Goal: Check status: Check status

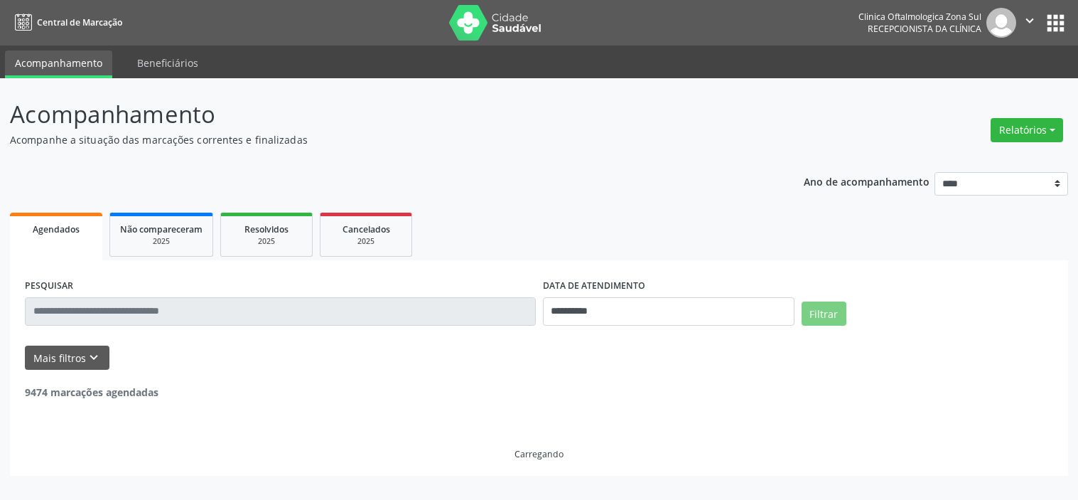
select select "*"
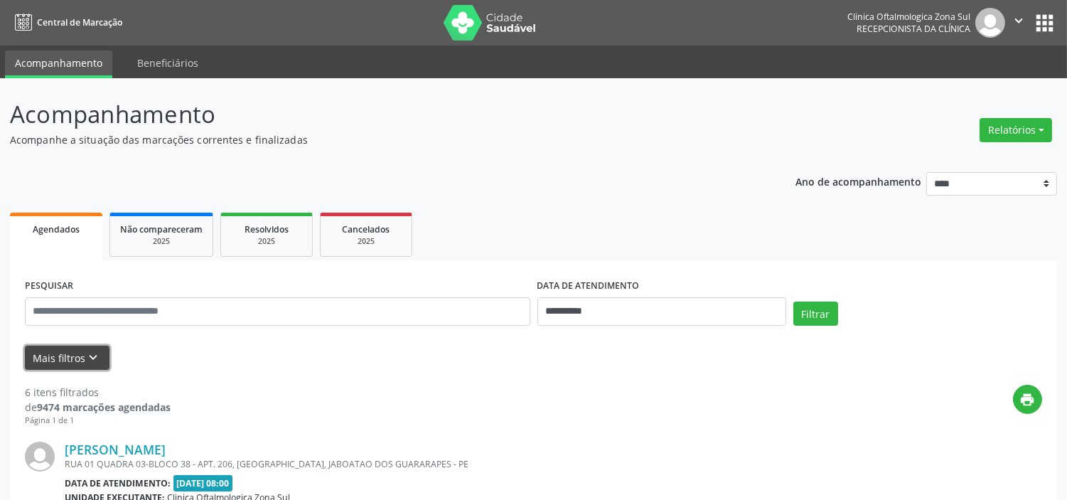
click at [92, 362] on icon "keyboard_arrow_down" at bounding box center [94, 358] width 16 height 16
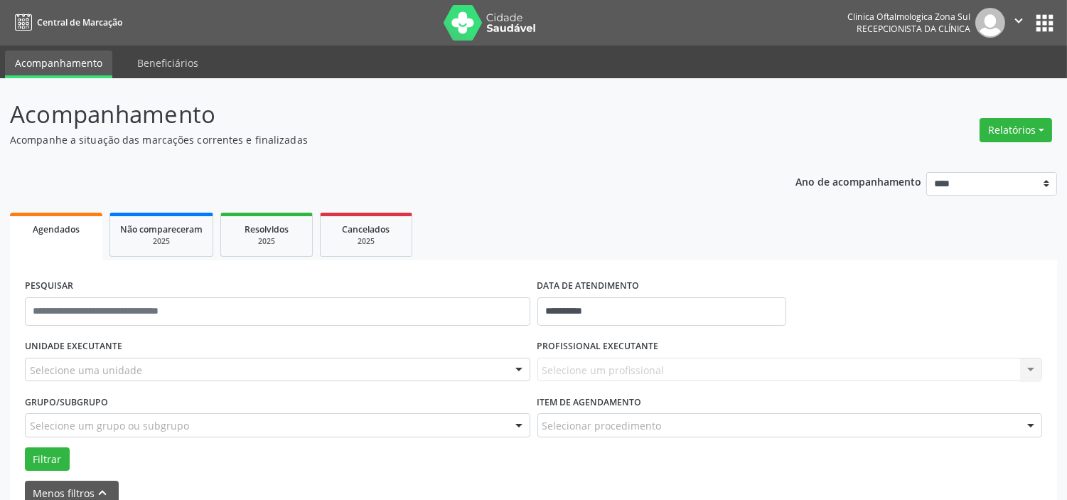
click at [153, 363] on div "Selecione uma unidade" at bounding box center [277, 369] width 505 height 24
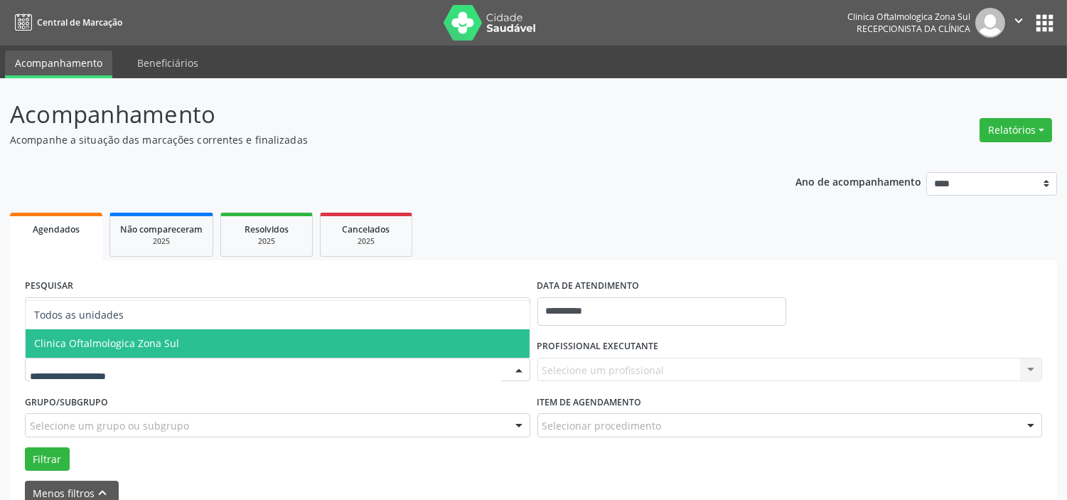
click at [161, 343] on span "Clinica Oftalmologica Zona Sul" at bounding box center [106, 343] width 145 height 14
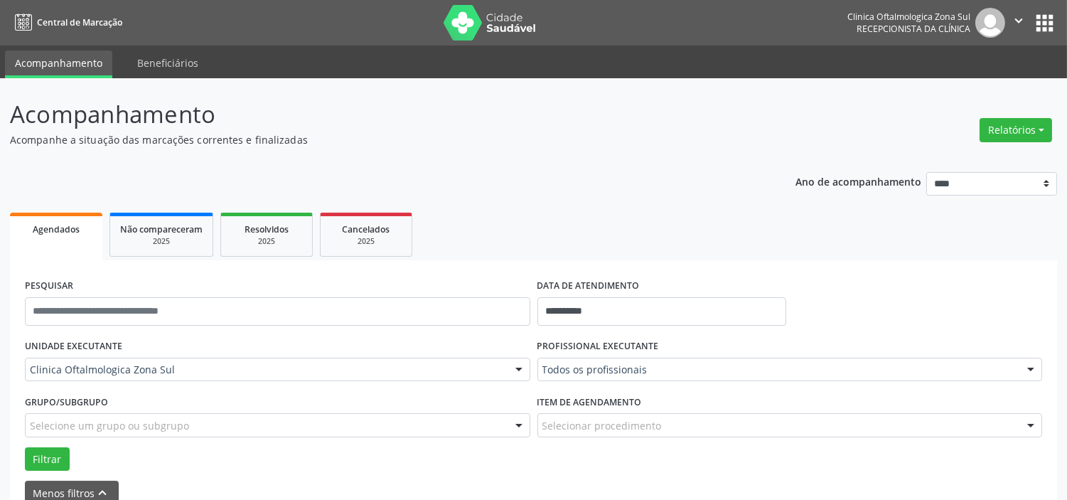
click at [183, 436] on div "Selecione um grupo ou subgrupo" at bounding box center [277, 425] width 505 height 24
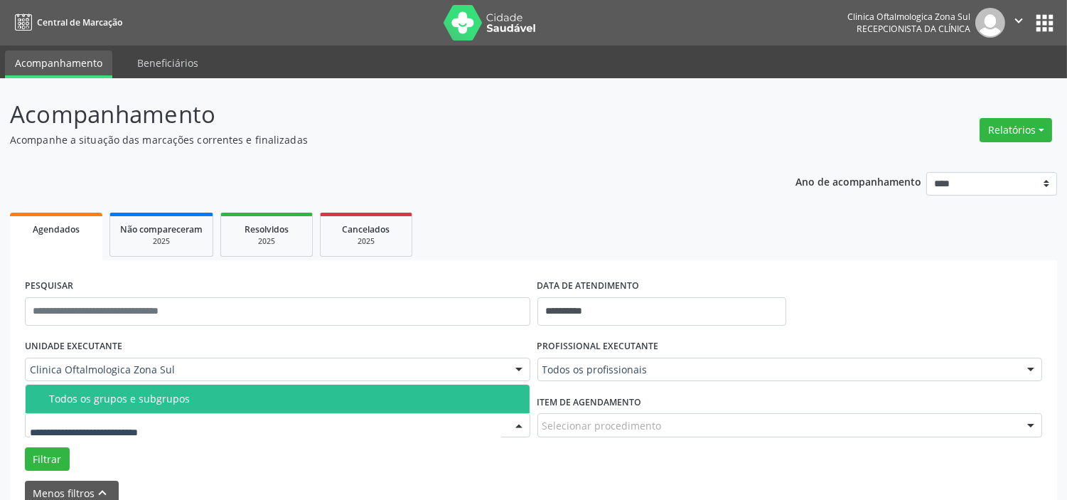
click at [193, 394] on div "Todos os grupos e subgrupos" at bounding box center [285, 398] width 472 height 11
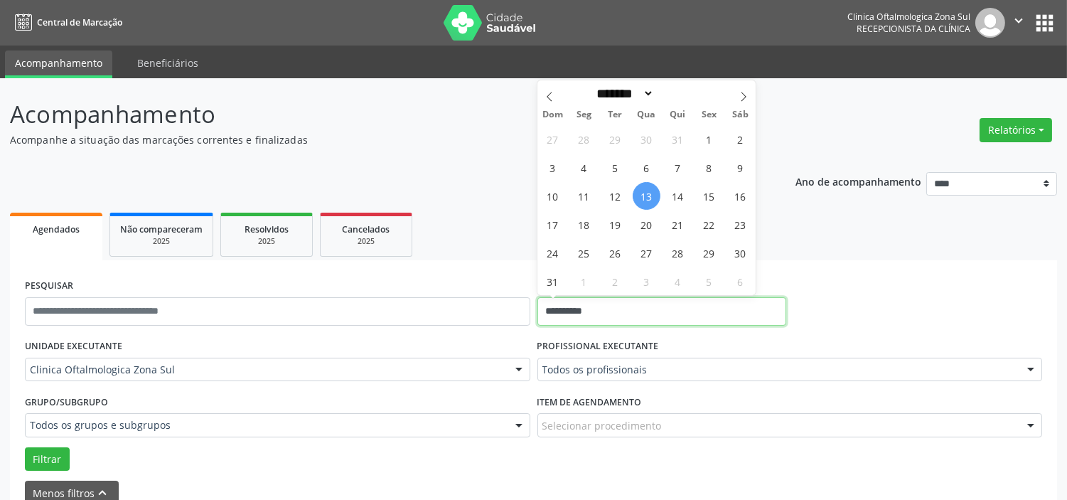
click at [644, 307] on input "**********" at bounding box center [661, 311] width 249 height 28
click at [679, 199] on span "14" at bounding box center [678, 196] width 28 height 28
type input "**********"
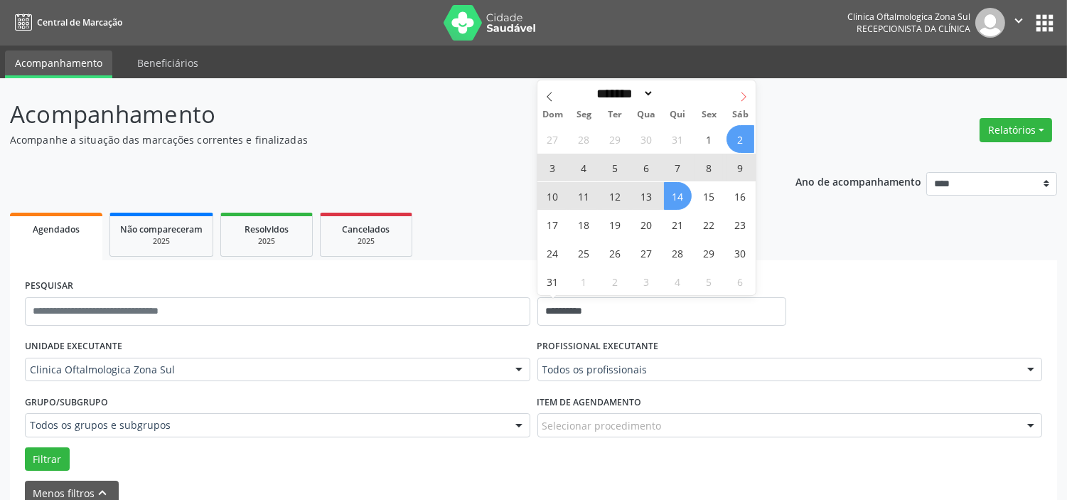
click at [745, 97] on icon at bounding box center [743, 97] width 10 height 10
select select "*"
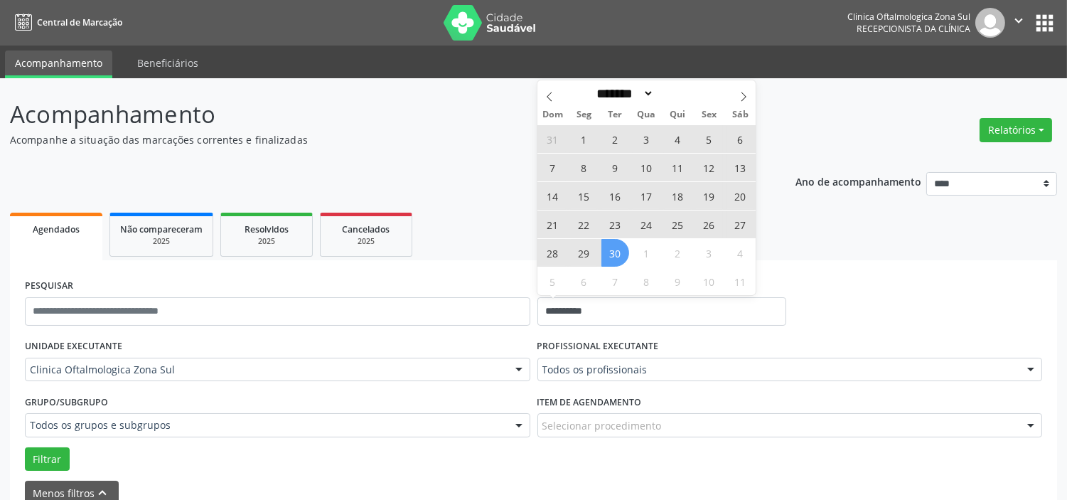
click at [620, 258] on span "30" at bounding box center [615, 253] width 28 height 28
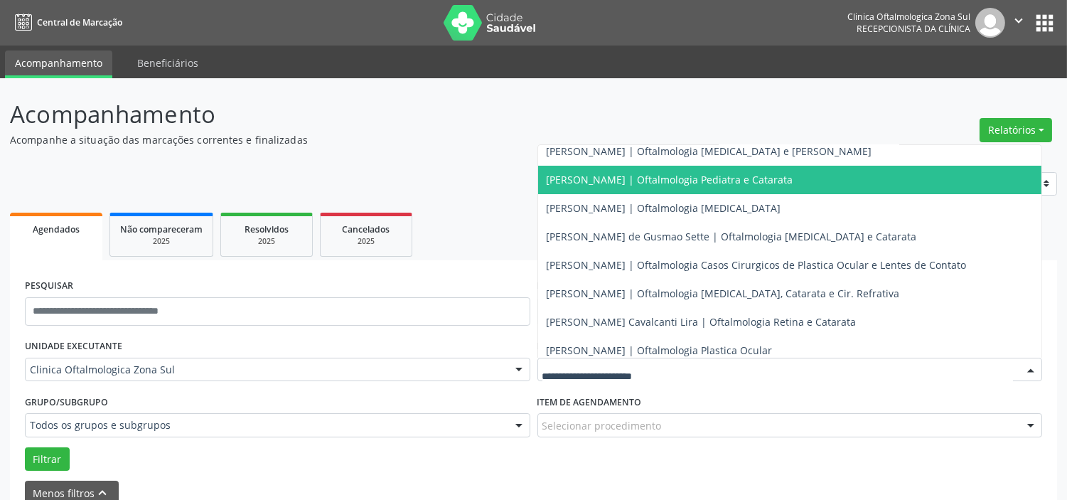
scroll to position [129, 0]
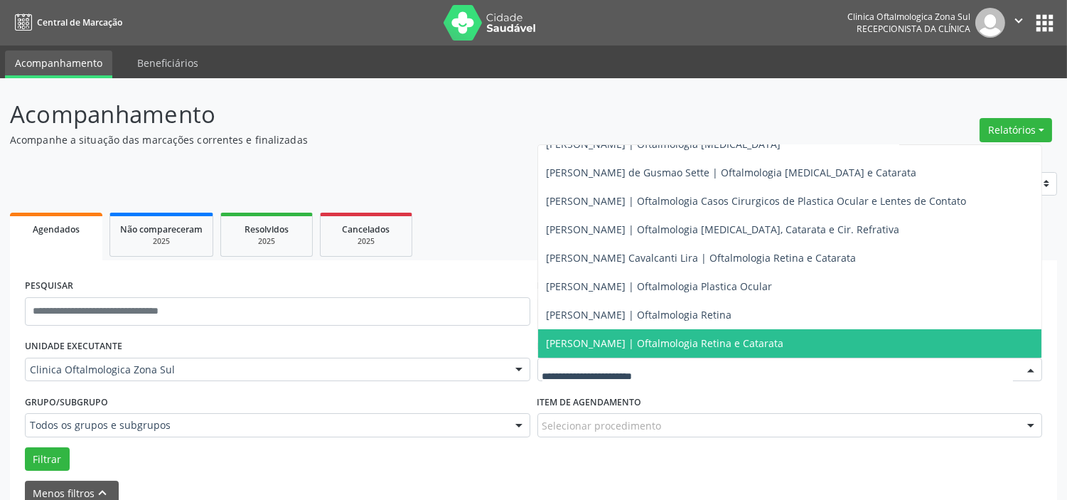
click at [622, 336] on span "[PERSON_NAME] | Oftalmologia Retina e Catarata" at bounding box center [664, 343] width 237 height 14
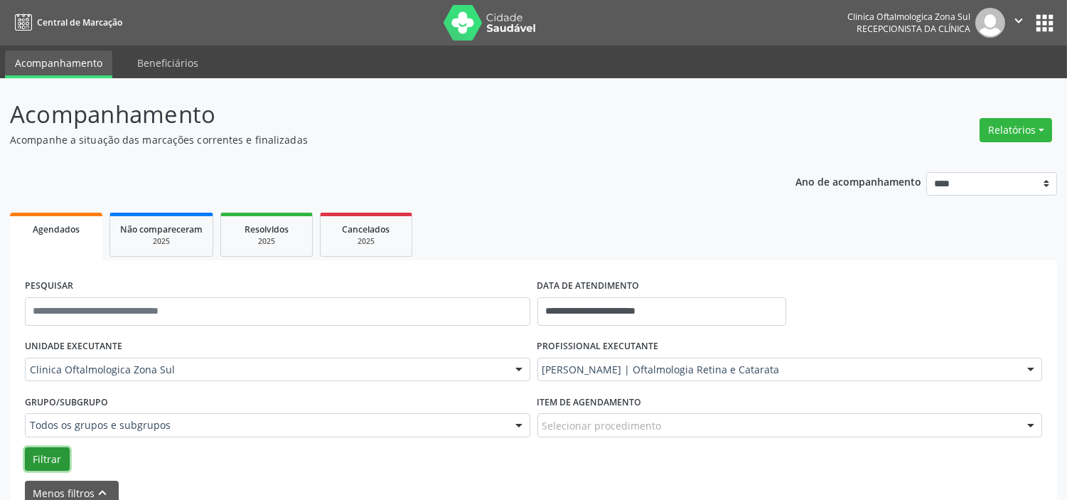
click at [46, 460] on button "Filtrar" at bounding box center [47, 459] width 45 height 24
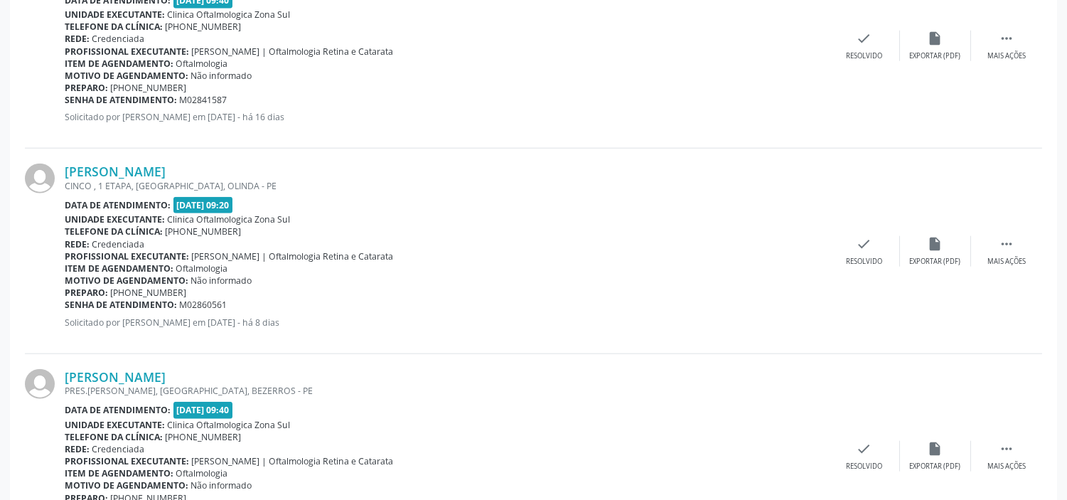
scroll to position [2773, 0]
